Goal: Information Seeking & Learning: Learn about a topic

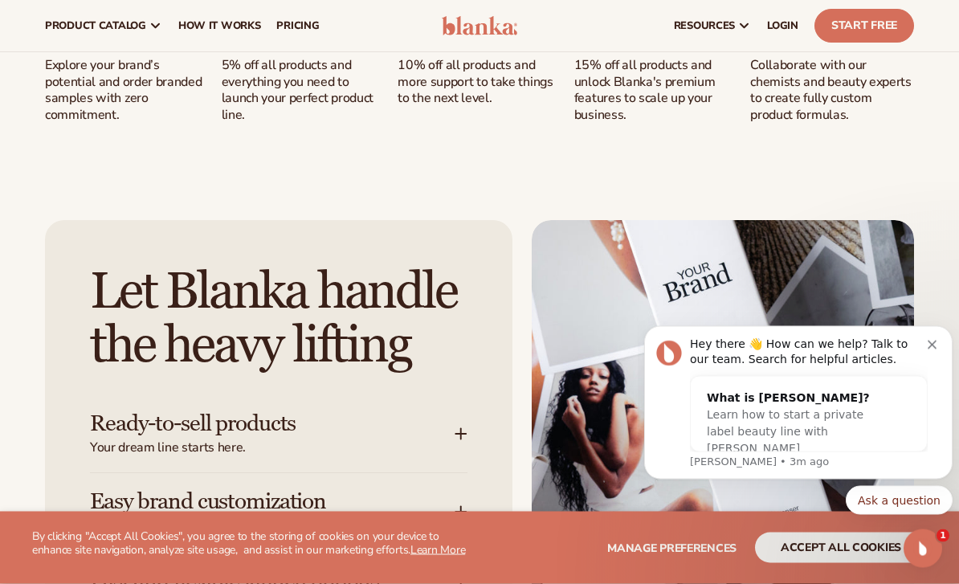
scroll to position [1690, 0]
click at [290, 22] on span "pricing" at bounding box center [297, 25] width 43 height 13
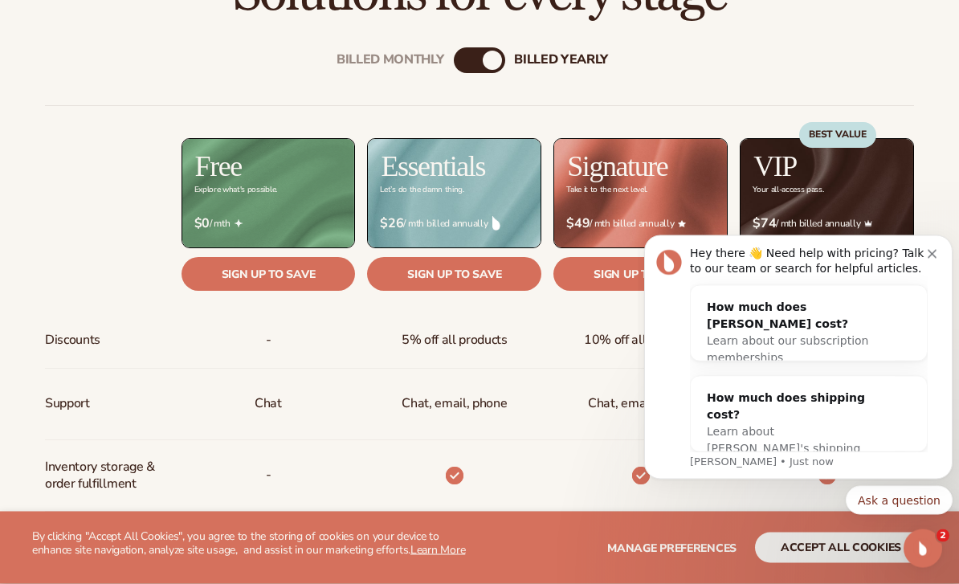
scroll to position [559, 0]
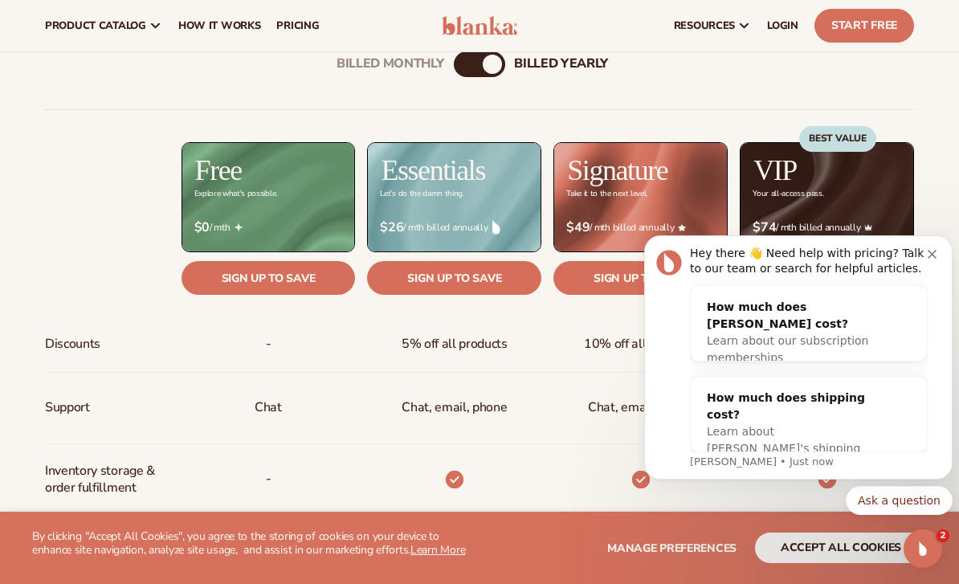
click at [664, 203] on img at bounding box center [640, 197] width 173 height 108
click at [633, 241] on div "$ $49 / mth billed annually" at bounding box center [641, 227] width 174 height 41
click at [652, 218] on div "$ $49 / mth billed annually" at bounding box center [641, 227] width 174 height 41
click at [656, 216] on div "$ $49 / mth billed annually" at bounding box center [641, 227] width 174 height 41
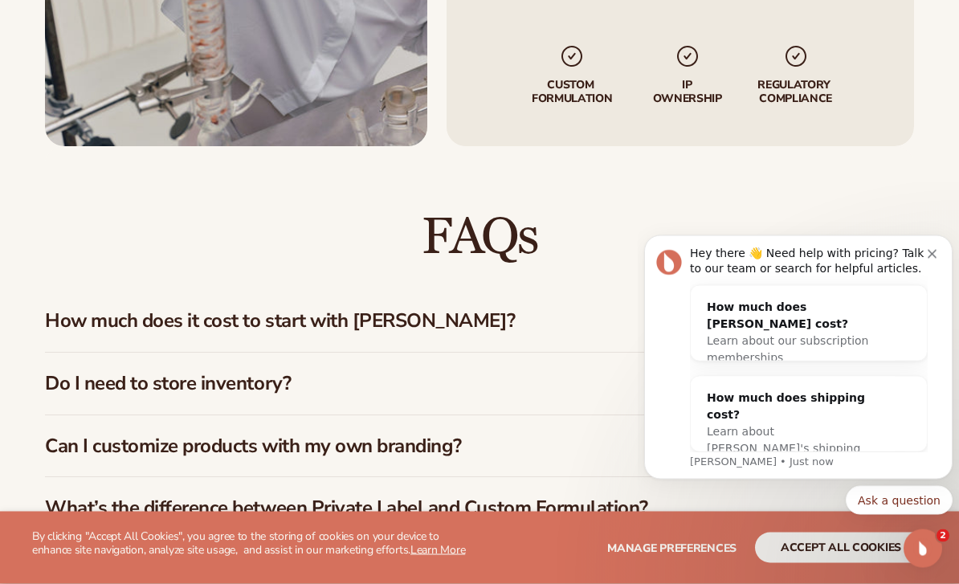
scroll to position [2080, 0]
click at [689, 79] on p "IP Ownership" at bounding box center [687, 92] width 82 height 27
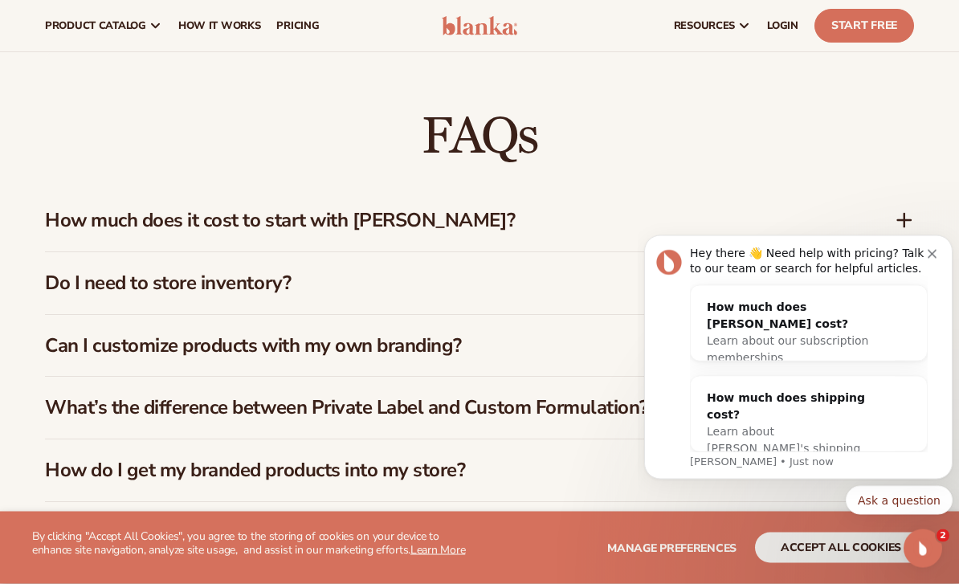
scroll to position [2180, 0]
click at [73, 215] on h3 "How much does it cost to start with Blanka?" at bounding box center [446, 221] width 802 height 23
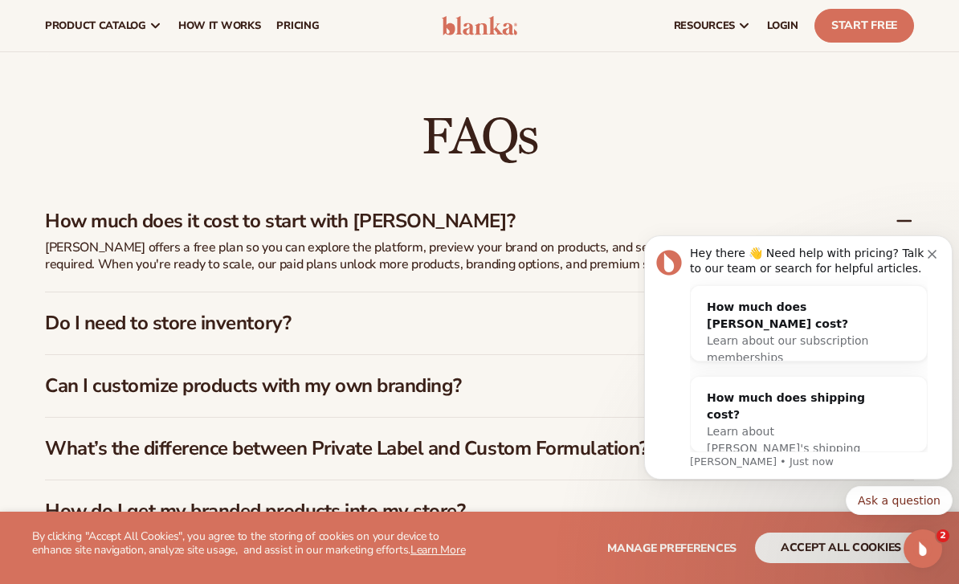
click at [71, 325] on h3 "Do I need to store inventory?" at bounding box center [446, 323] width 802 height 23
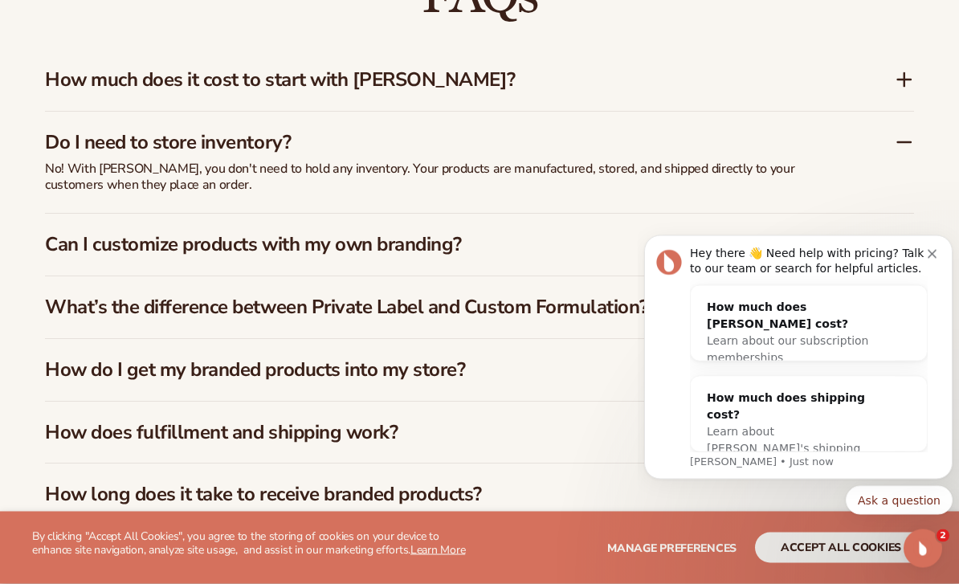
scroll to position [2321, 0]
click at [80, 246] on h3 "Can I customize products with my own branding?" at bounding box center [446, 244] width 802 height 23
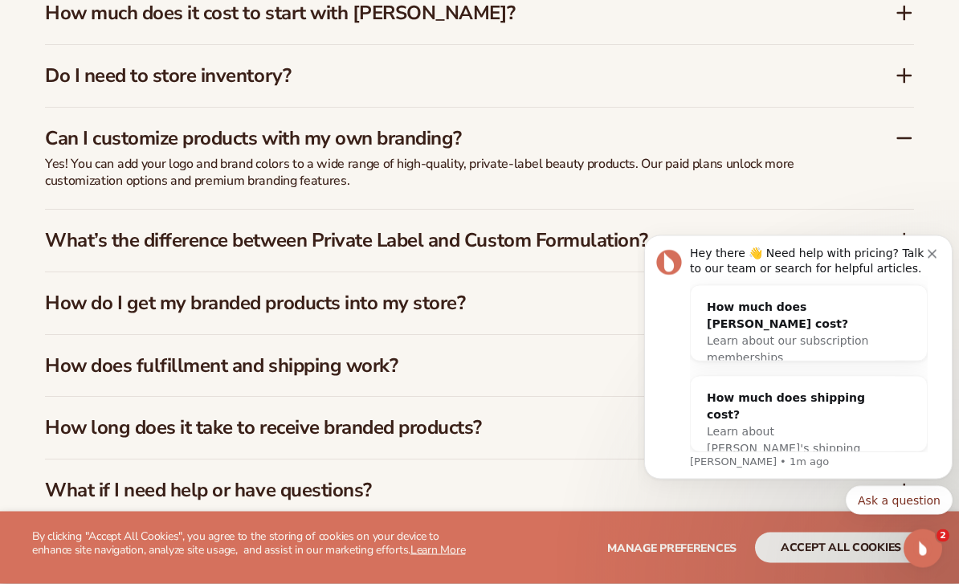
scroll to position [2387, 0]
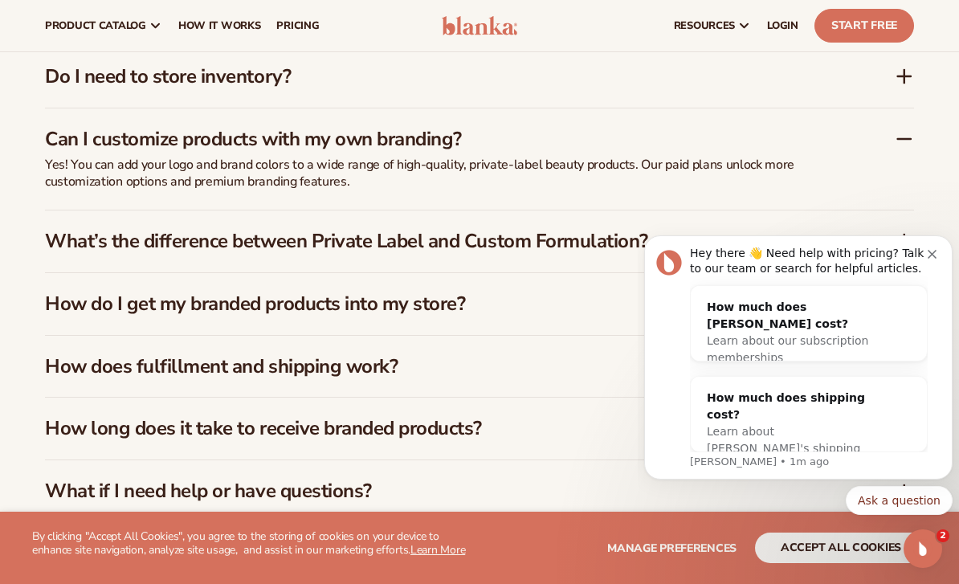
click at [73, 245] on h3 "What’s the difference between Private Label and Custom Formulation?" at bounding box center [446, 241] width 802 height 23
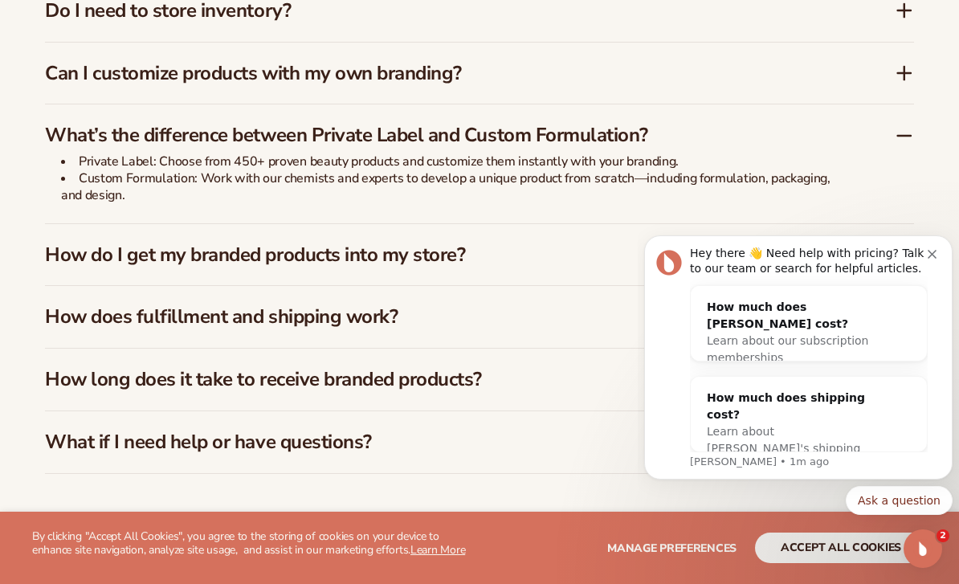
scroll to position [2454, 0]
click at [80, 258] on h3 "How do I get my branded products into my store?" at bounding box center [446, 254] width 802 height 23
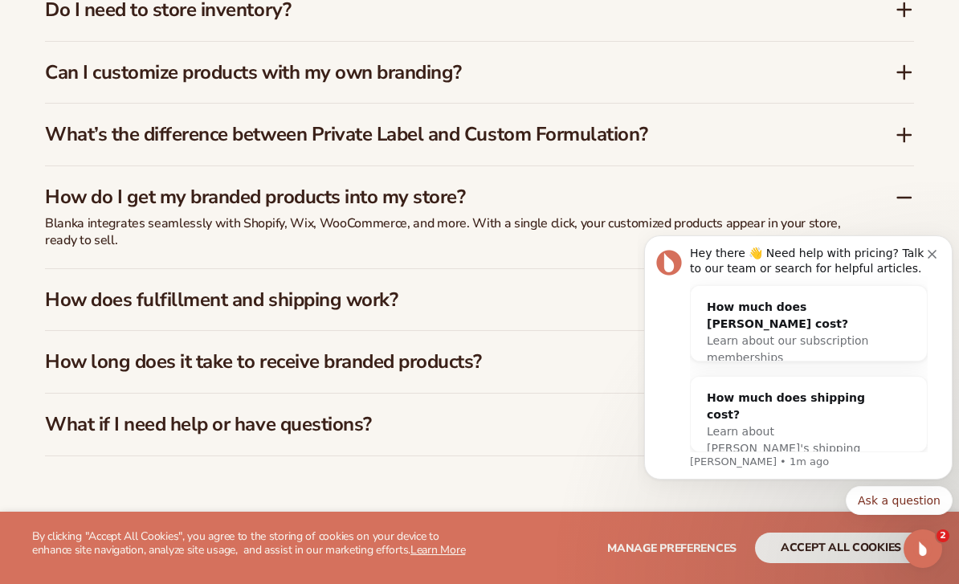
click at [63, 294] on h3 "How does fulfillment and shipping work?" at bounding box center [446, 299] width 802 height 23
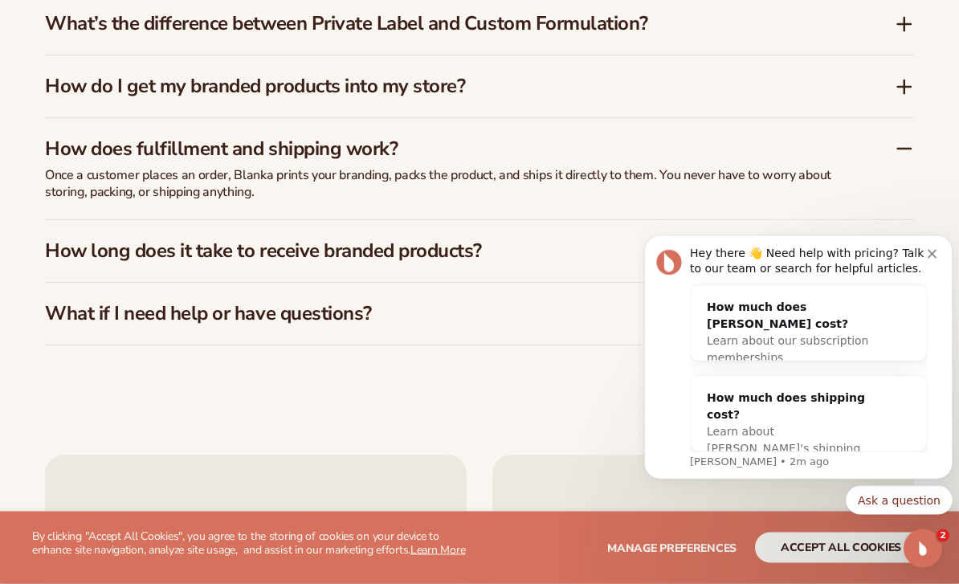
scroll to position [2584, 0]
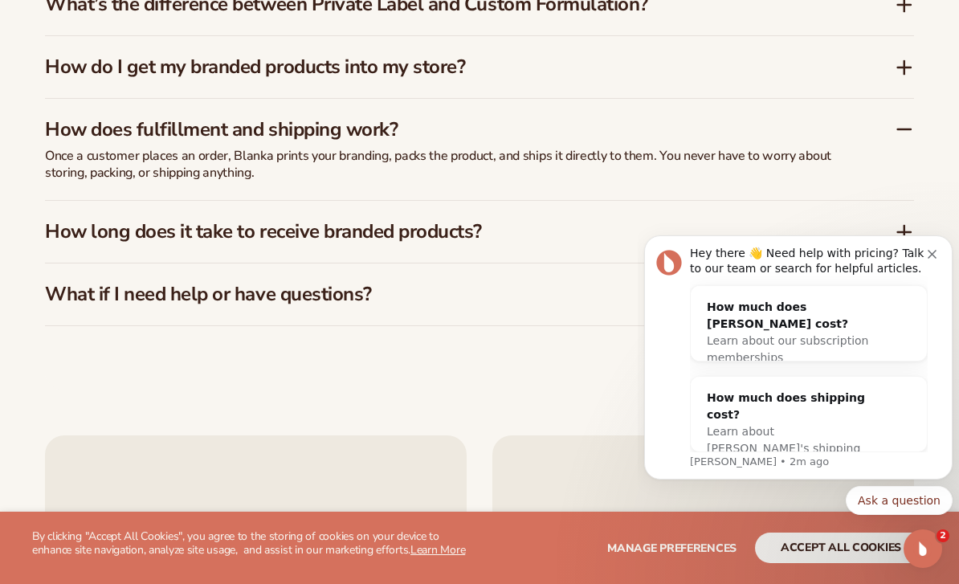
click at [68, 295] on h3 "What if I need help or have questions?" at bounding box center [446, 294] width 802 height 23
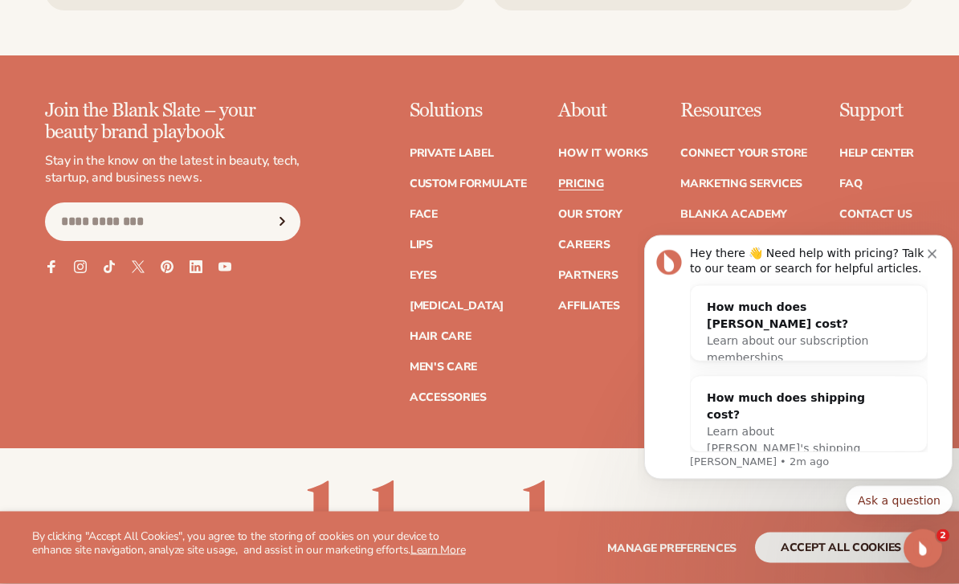
scroll to position [3339, 0]
click at [466, 148] on link "Private label" at bounding box center [452, 153] width 84 height 11
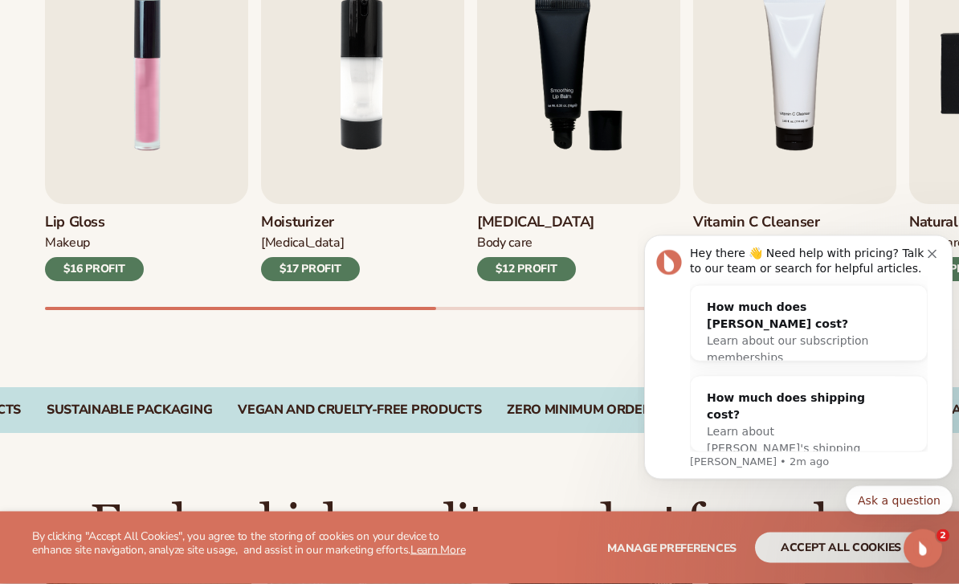
scroll to position [620, 0]
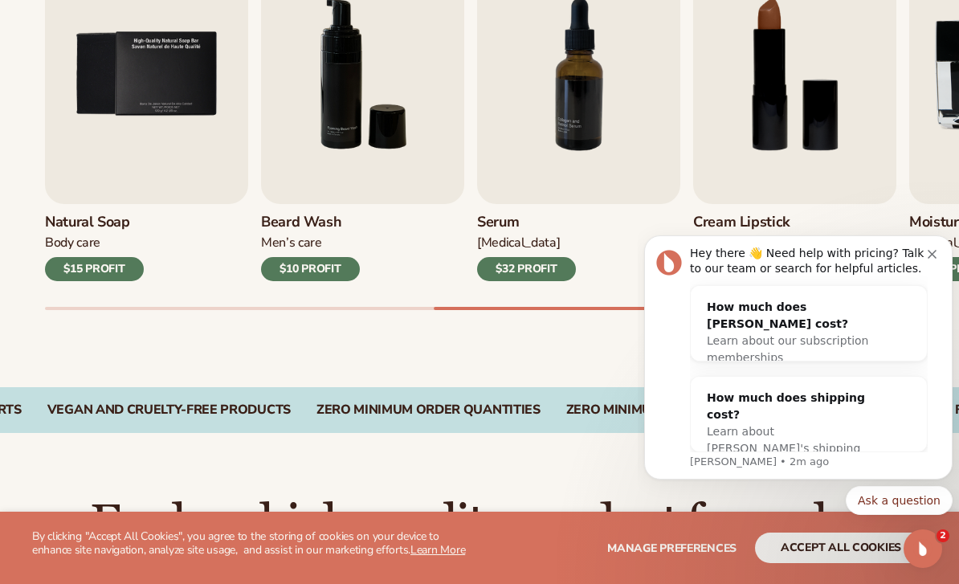
click at [591, 157] on img "7 / 9" at bounding box center [578, 75] width 203 height 260
click at [509, 223] on h3 "Serum" at bounding box center [526, 223] width 99 height 18
click at [532, 264] on div "$32 PROFIT" at bounding box center [526, 269] width 99 height 24
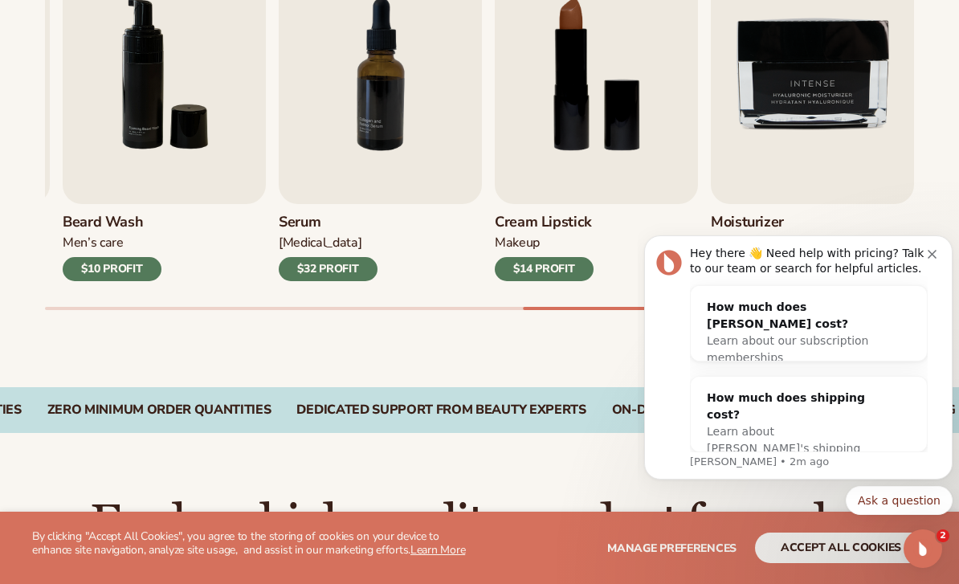
click at [356, 273] on div "$32 PROFIT" at bounding box center [328, 269] width 99 height 24
click at [366, 269] on div "$32 PROFIT" at bounding box center [328, 269] width 99 height 24
click at [363, 272] on div "$32 PROFIT" at bounding box center [328, 269] width 99 height 24
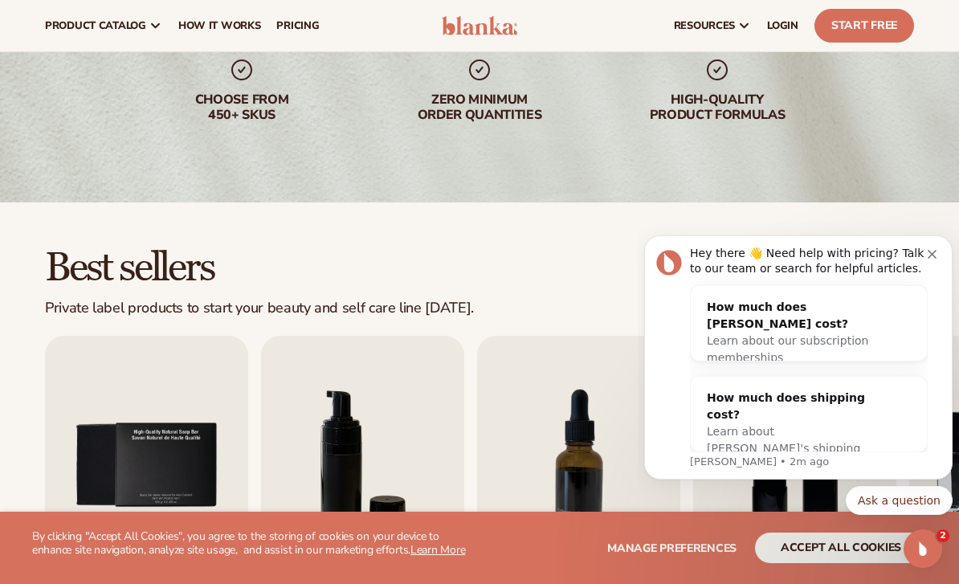
scroll to position [0, 0]
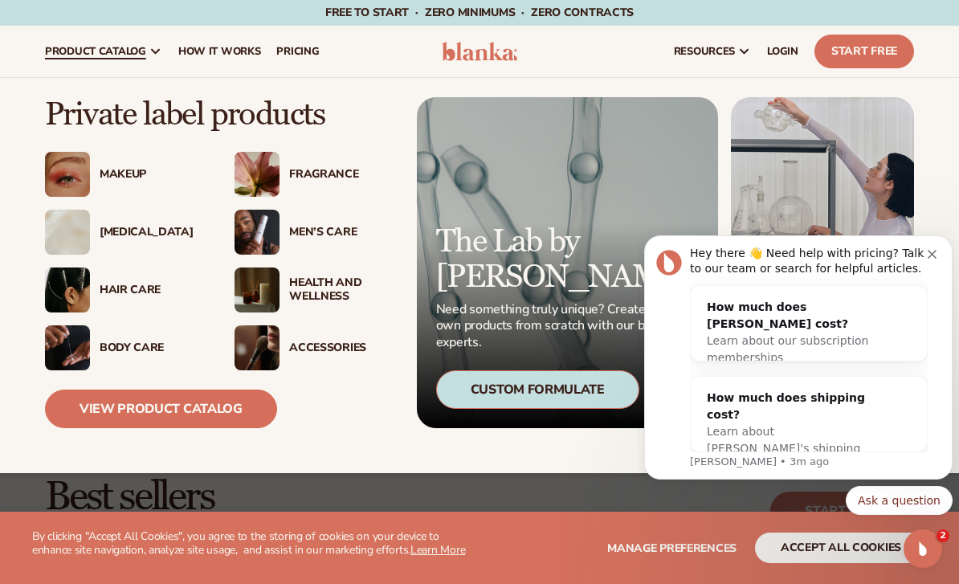
click at [138, 231] on div "[MEDICAL_DATA]" at bounding box center [151, 233] width 103 height 14
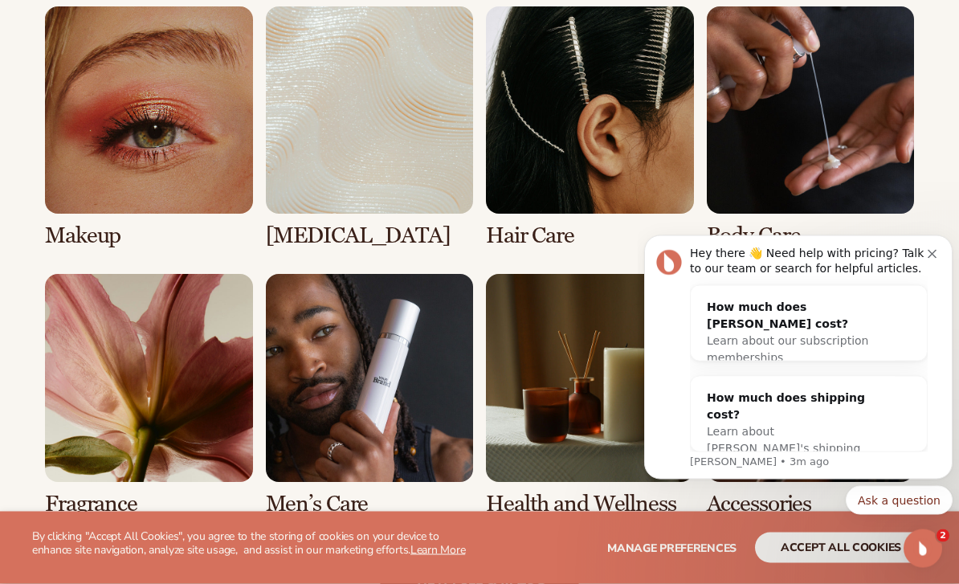
scroll to position [1191, 0]
click at [327, 231] on link "2 / 8" at bounding box center [370, 127] width 208 height 242
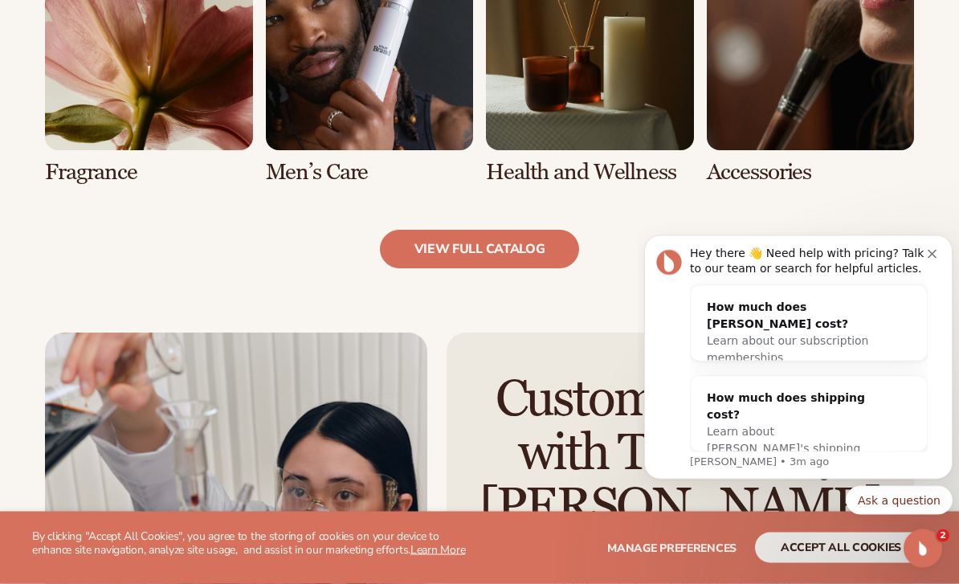
scroll to position [1547, 0]
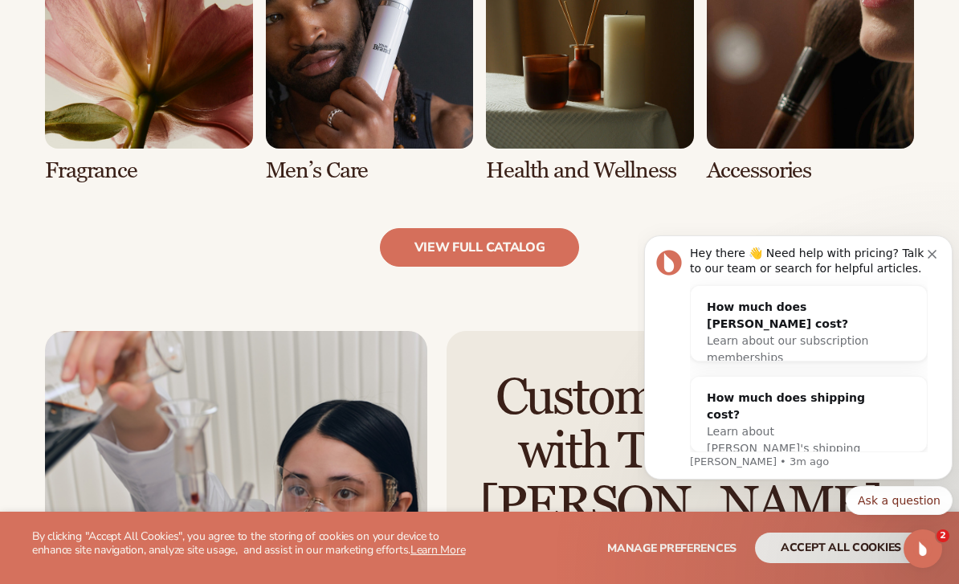
click at [524, 240] on link "view full catalog" at bounding box center [480, 247] width 200 height 39
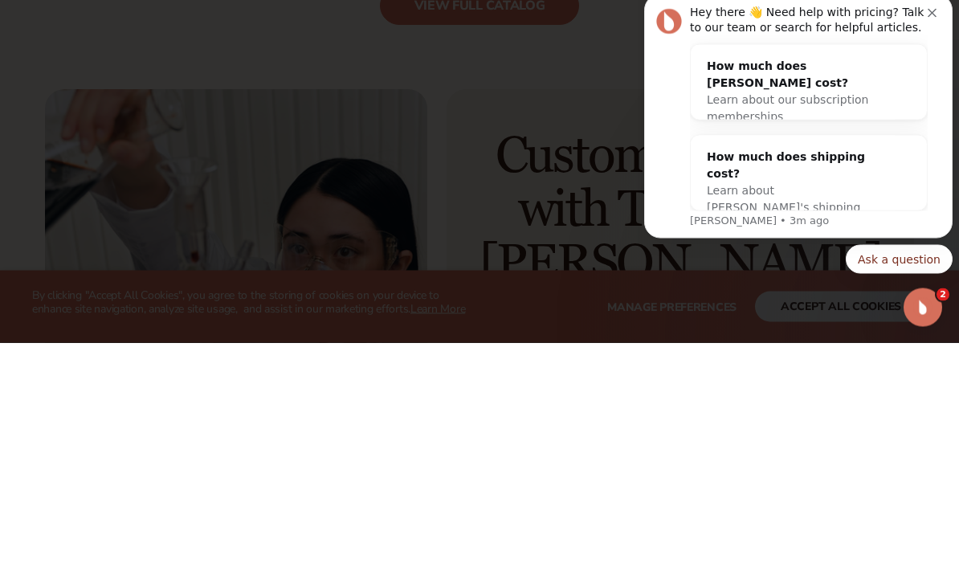
scroll to position [1789, 0]
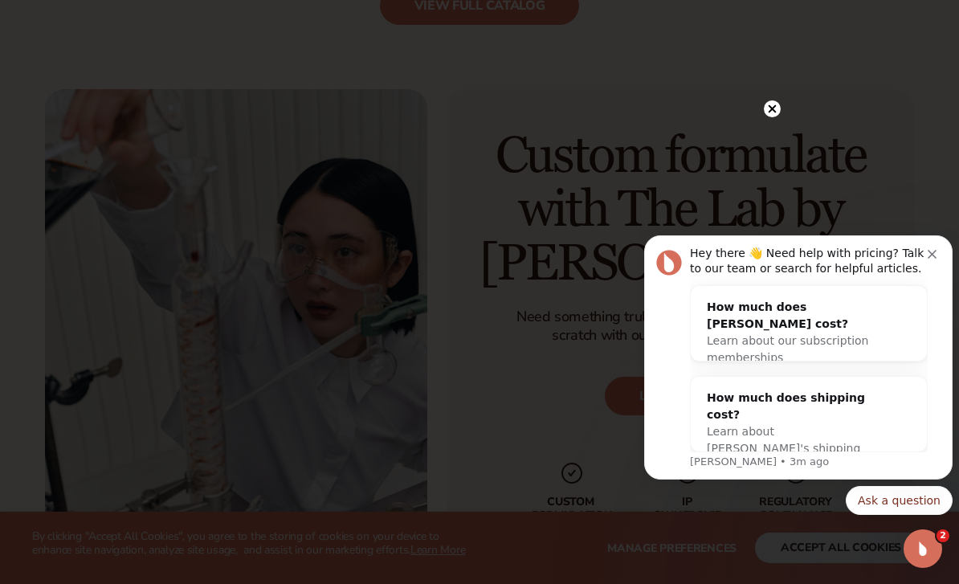
click at [929, 255] on icon "Dismiss notification" at bounding box center [932, 254] width 9 height 9
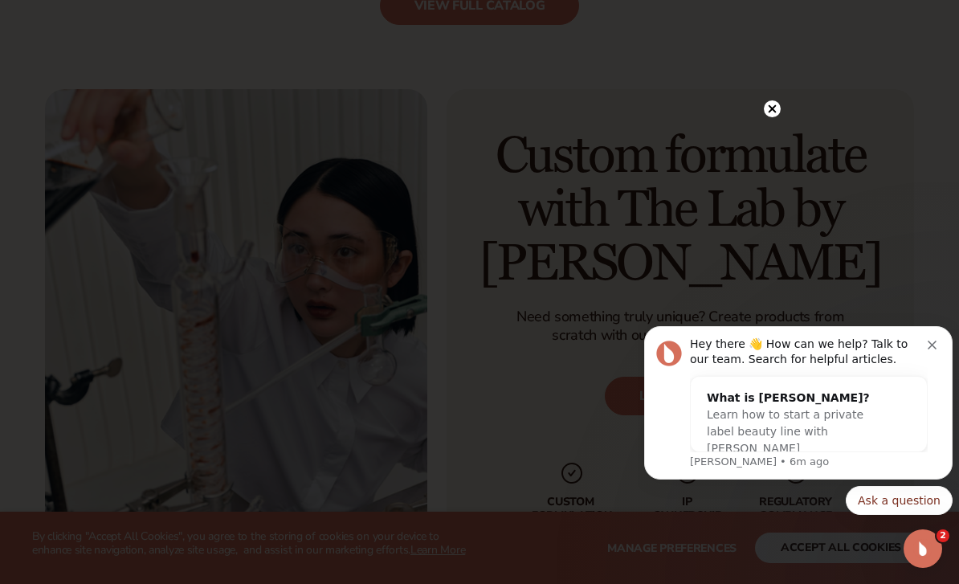
click at [935, 341] on button "Dismiss notification" at bounding box center [934, 343] width 13 height 13
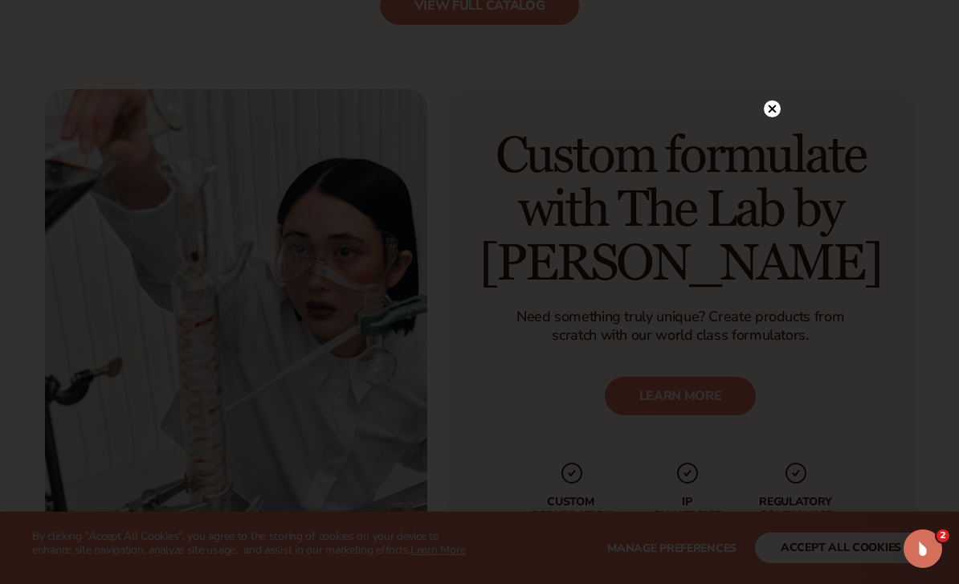
scroll to position [1815, 0]
